Goal: Information Seeking & Learning: Check status

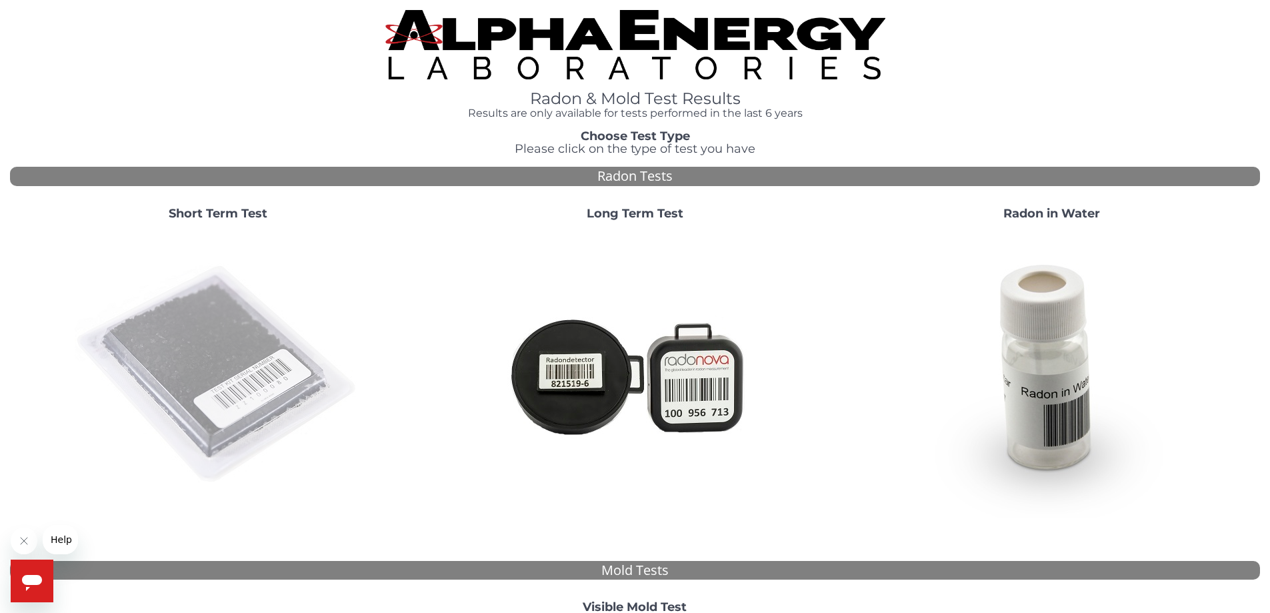
click at [271, 335] on img at bounding box center [218, 374] width 287 height 287
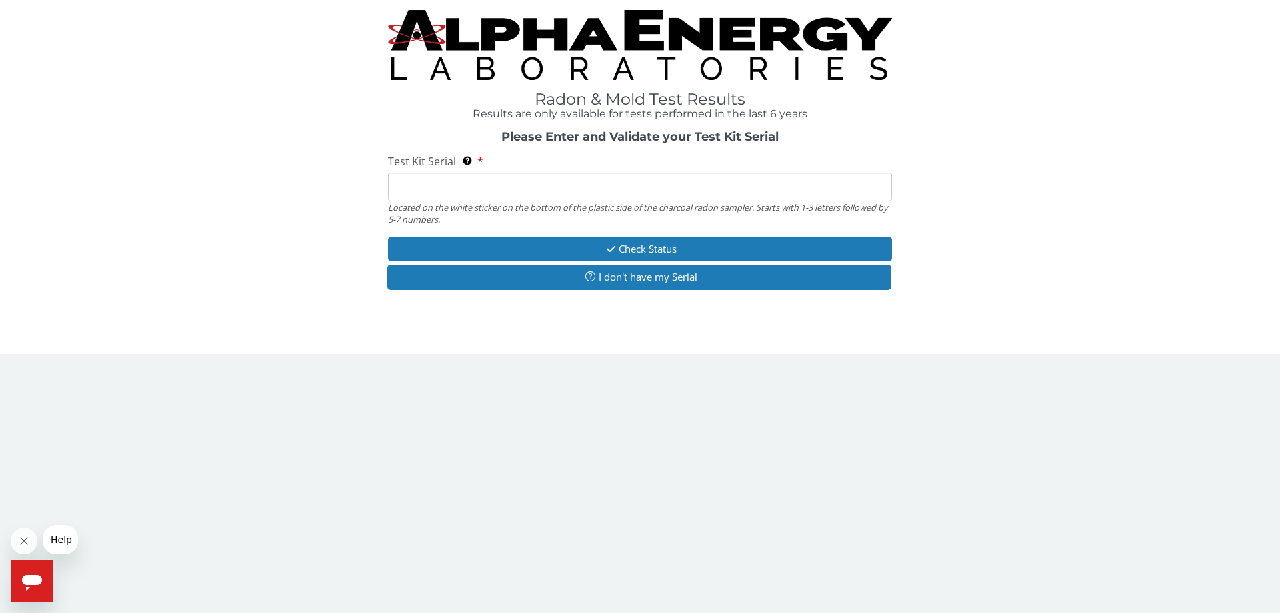
drag, startPoint x: 271, startPoint y: 335, endPoint x: 443, endPoint y: 312, distance: 174.3
click at [275, 335] on div "Radon & Mold Test Results Results are only available for tests performed in the…" at bounding box center [640, 176] width 1280 height 353
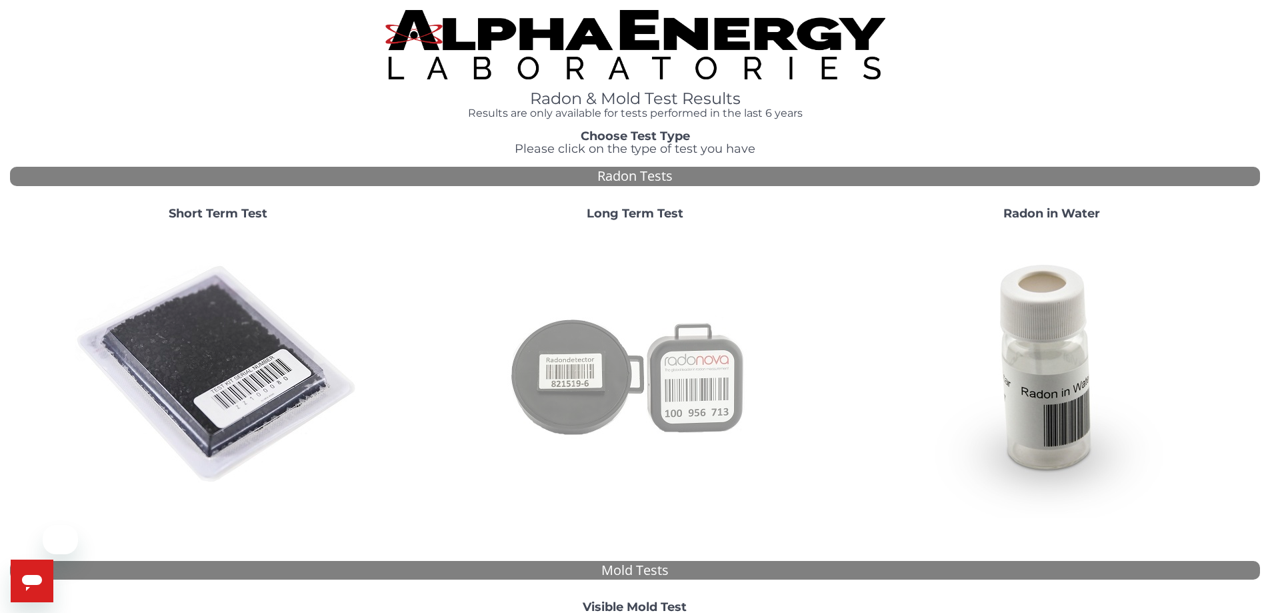
click at [600, 368] on img at bounding box center [634, 374] width 287 height 287
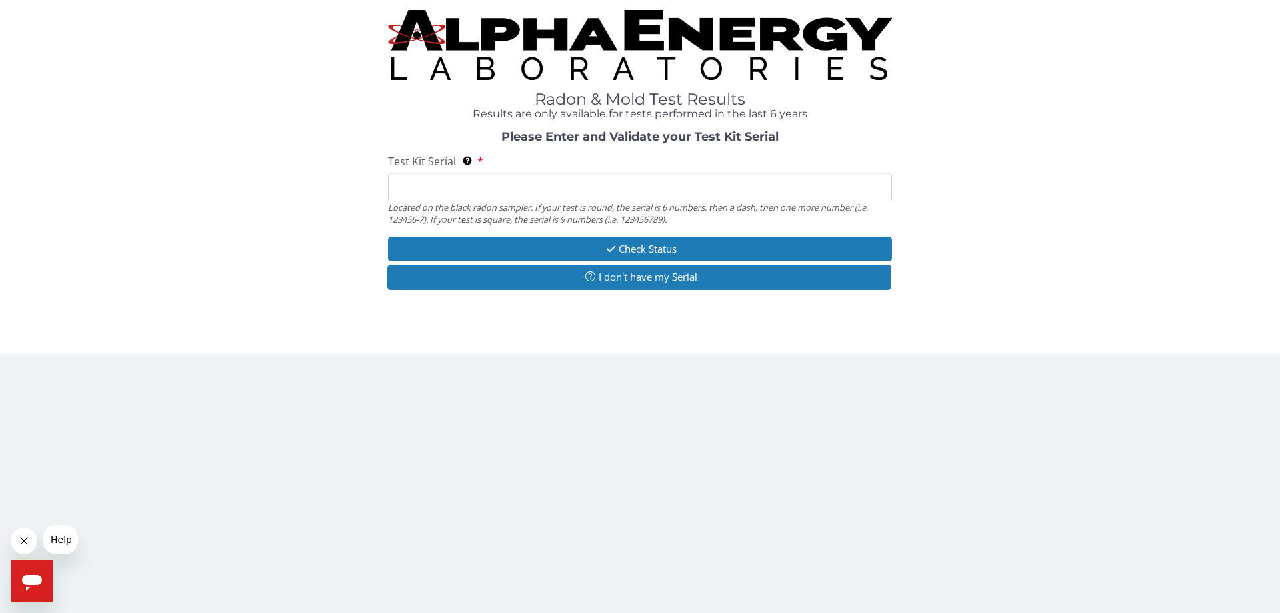
paste input "AT100336031"
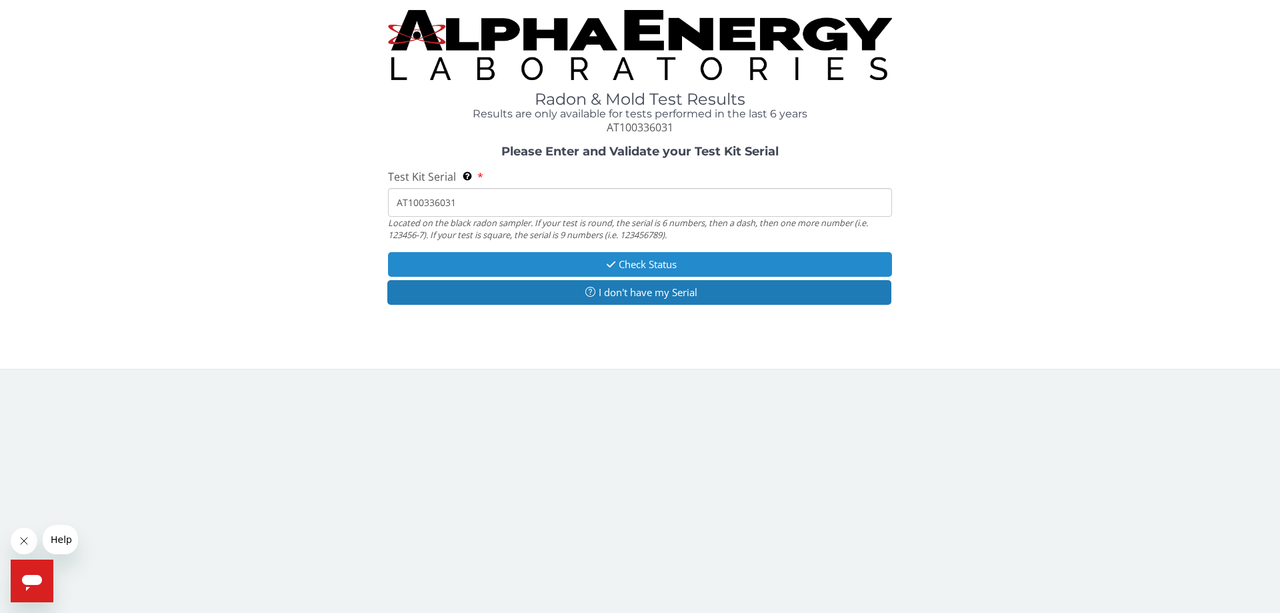
type input "AT100336031"
click at [622, 268] on button "Check Status" at bounding box center [640, 264] width 504 height 25
